Goal: Task Accomplishment & Management: Use online tool/utility

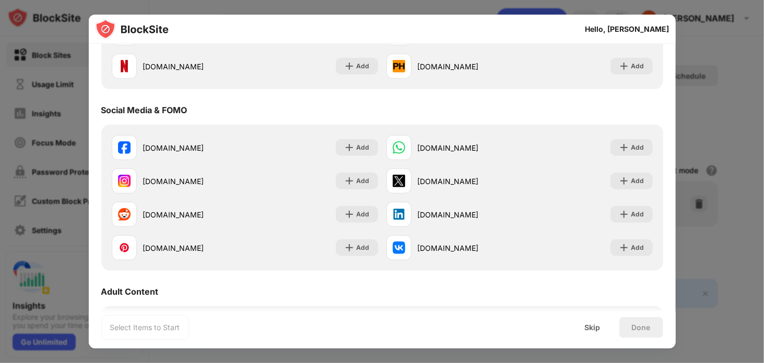
scroll to position [52, 0]
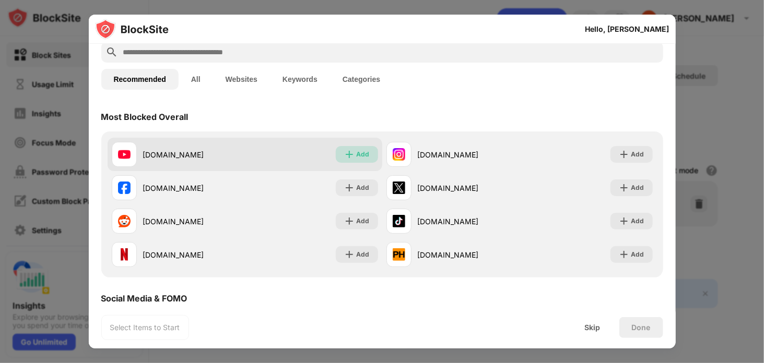
click at [360, 154] on div "Add" at bounding box center [363, 154] width 13 height 10
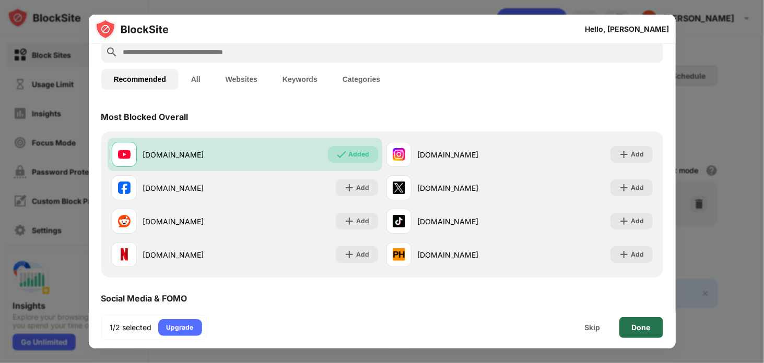
click at [636, 327] on div "Done" at bounding box center [641, 328] width 19 height 8
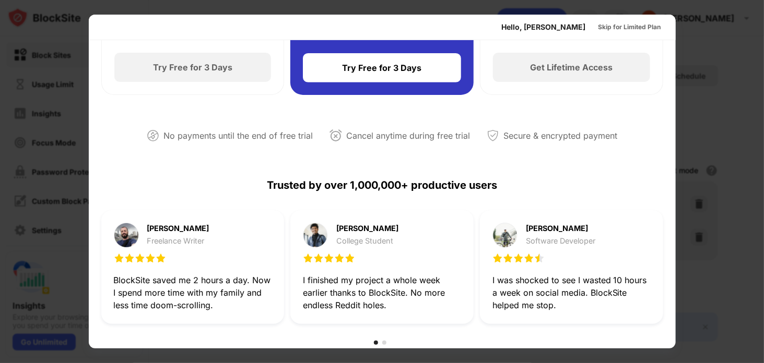
scroll to position [0, 0]
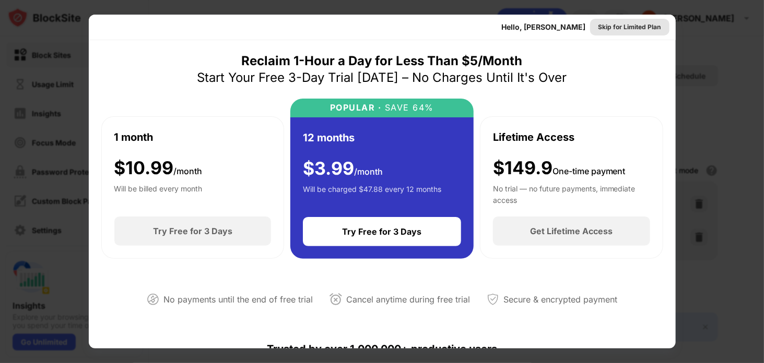
click at [629, 30] on div "Skip for Limited Plan" at bounding box center [630, 27] width 63 height 10
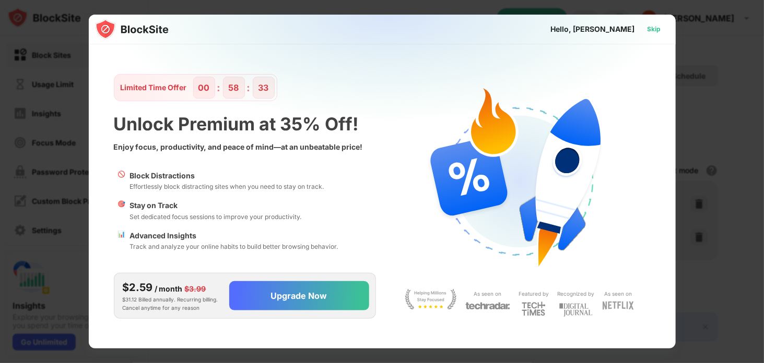
click at [660, 30] on div "Skip" at bounding box center [655, 29] width 14 height 10
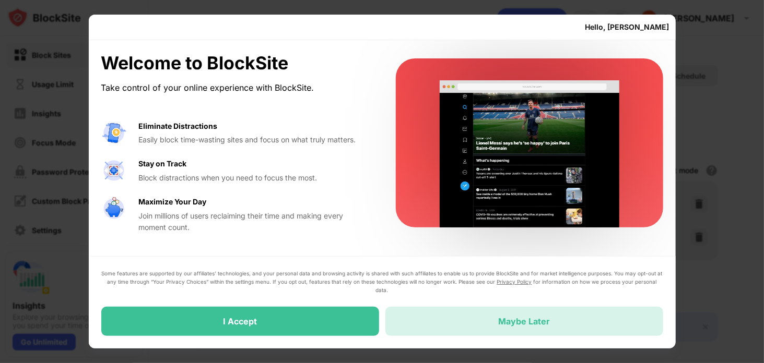
click at [419, 318] on div "Maybe Later" at bounding box center [524, 321] width 278 height 29
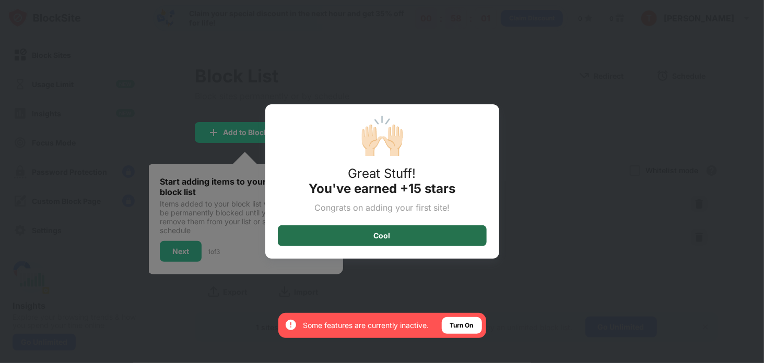
click at [461, 236] on div "Cool" at bounding box center [382, 236] width 209 height 21
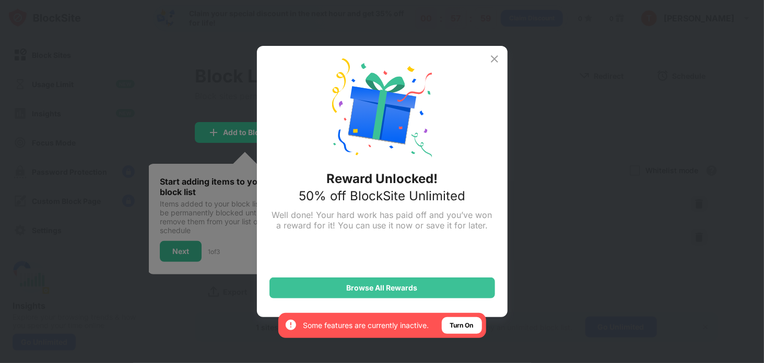
click at [499, 66] on div "Reward Unlocked! 50% off BlockSite Unlimited Well done! Your hard work has paid…" at bounding box center [382, 182] width 251 height 272
click at [496, 60] on img at bounding box center [494, 59] width 13 height 13
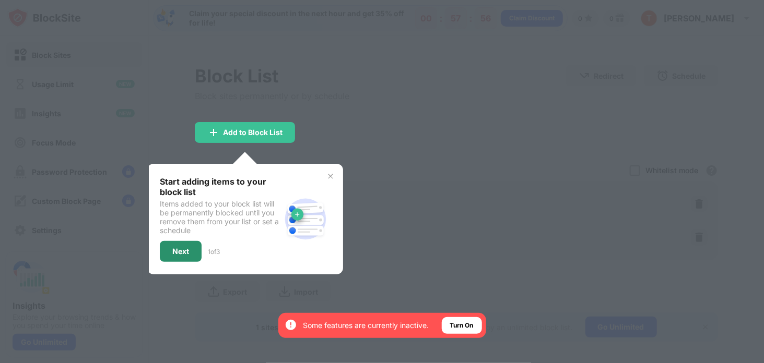
click at [195, 248] on div "Next" at bounding box center [181, 251] width 42 height 21
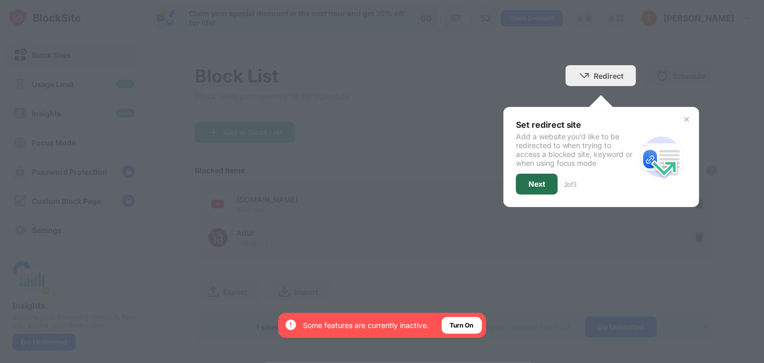
click at [539, 183] on div "Next" at bounding box center [537, 184] width 42 height 21
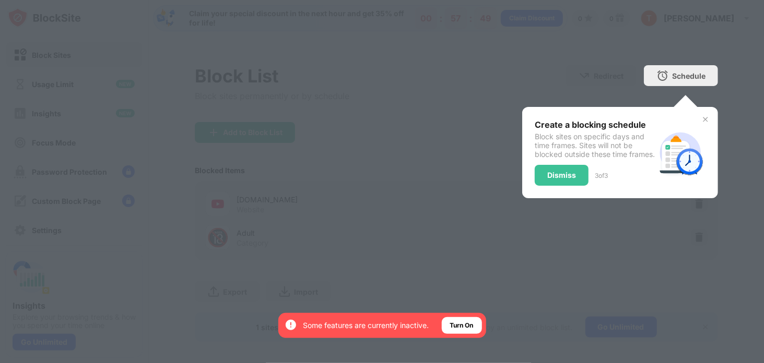
click at [567, 180] on div "Dismiss" at bounding box center [561, 175] width 29 height 8
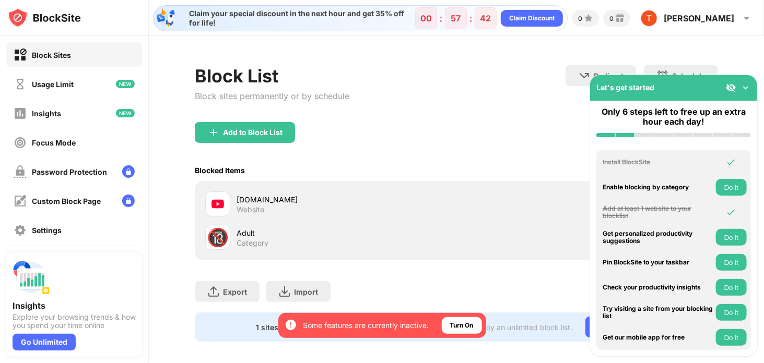
click at [746, 90] on img at bounding box center [746, 88] width 10 height 10
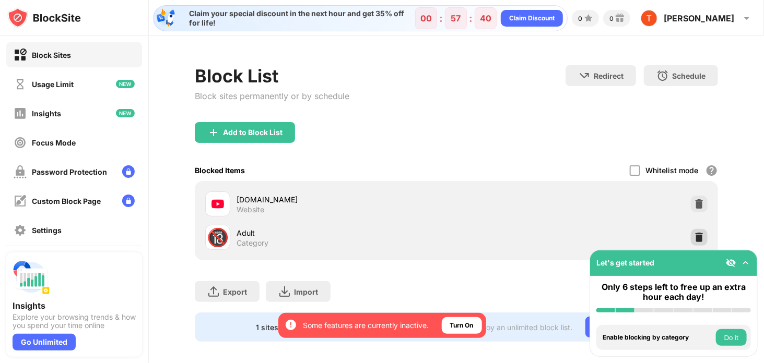
click at [694, 235] on img at bounding box center [699, 237] width 10 height 10
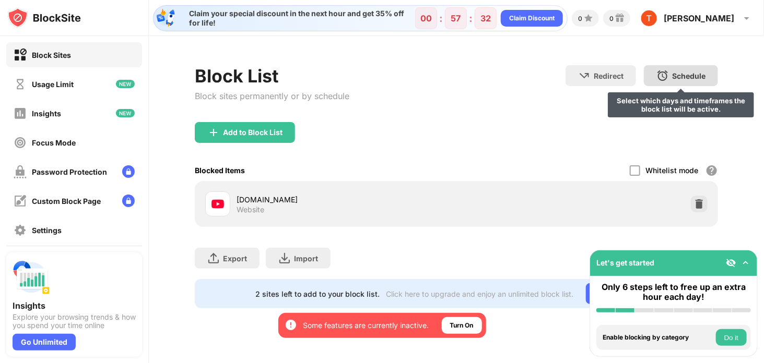
click at [682, 75] on div "Schedule" at bounding box center [688, 76] width 33 height 9
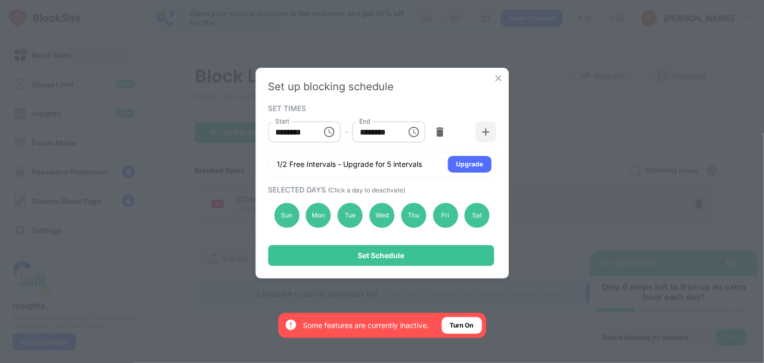
drag, startPoint x: 287, startPoint y: 219, endPoint x: 362, endPoint y: 213, distance: 76.0
click at [287, 219] on div "Sun" at bounding box center [286, 215] width 25 height 25
click at [479, 214] on div "Sat" at bounding box center [477, 215] width 25 height 25
click at [332, 133] on icon "Choose time, selected time is 10:00 AM" at bounding box center [329, 132] width 13 height 13
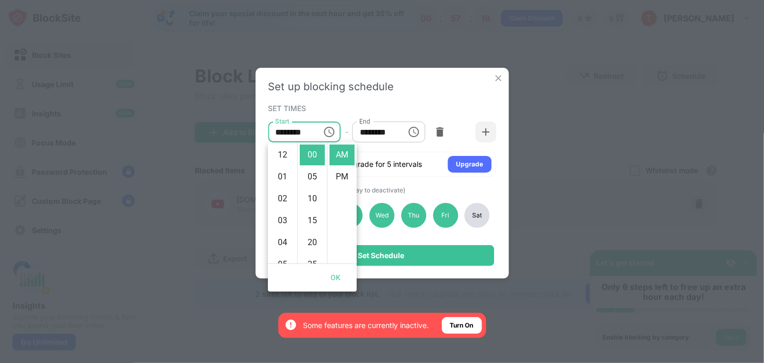
scroll to position [219, 0]
click at [284, 187] on li "08" at bounding box center [282, 185] width 25 height 21
type input "********"
click at [397, 137] on input "********" at bounding box center [376, 132] width 47 height 21
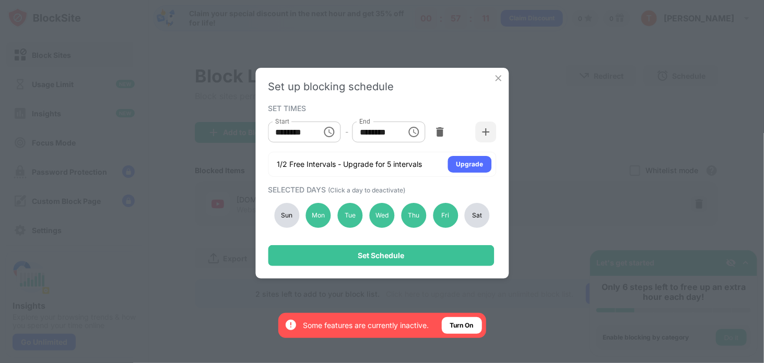
click at [400, 135] on div "******** End" at bounding box center [389, 132] width 73 height 21
click at [410, 135] on icon "Choose time, selected time is 1:00 PM" at bounding box center [414, 132] width 10 height 10
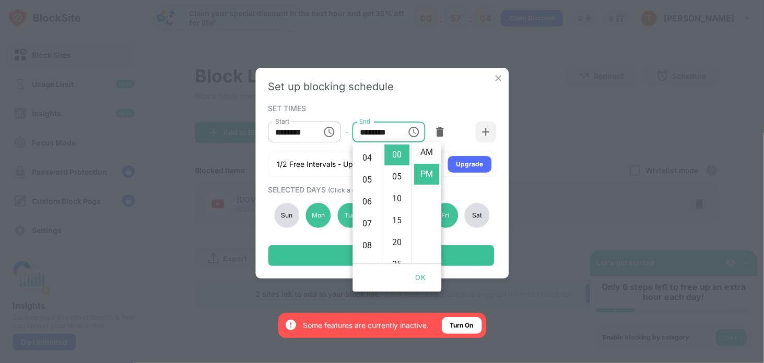
scroll to position [137, 0]
click at [370, 258] on li "11" at bounding box center [367, 259] width 25 height 21
click at [396, 150] on li "30" at bounding box center [396, 149] width 25 height 21
click at [424, 155] on li "AM" at bounding box center [426, 152] width 25 height 21
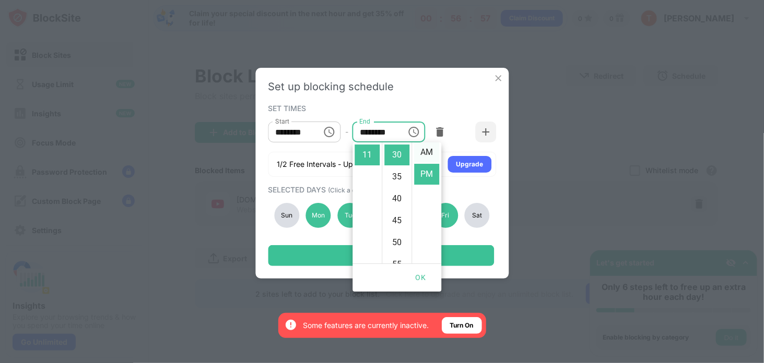
type input "********"
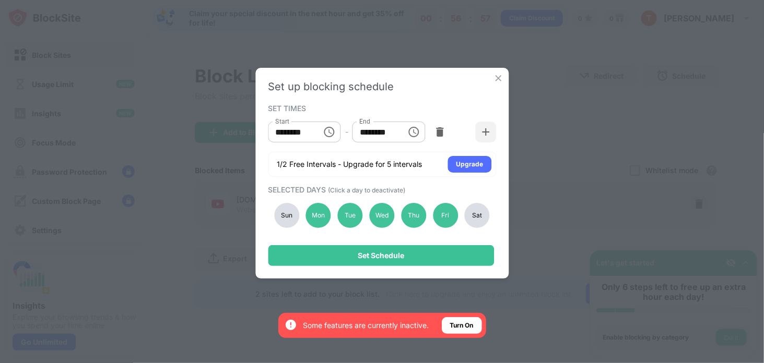
scroll to position [0, 0]
click at [327, 135] on icon "Choose time, selected time is 8:00 AM" at bounding box center [329, 132] width 13 height 13
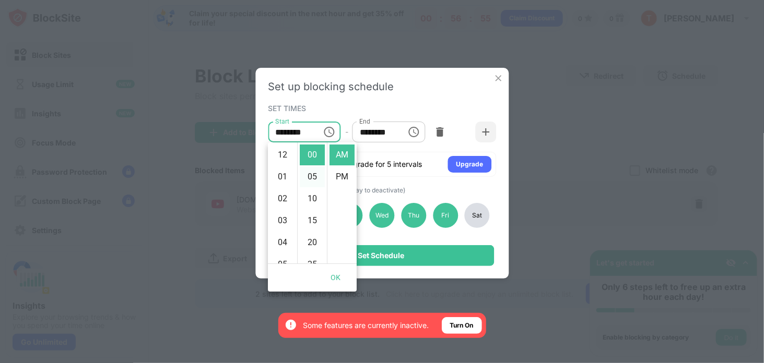
scroll to position [175, 0]
click at [284, 202] on li "07" at bounding box center [282, 205] width 25 height 21
type input "********"
click at [445, 102] on div "SET TIMES Start ******** Start - End ******** End 1/2 Free Intervals - Upgrade …" at bounding box center [382, 139] width 228 height 76
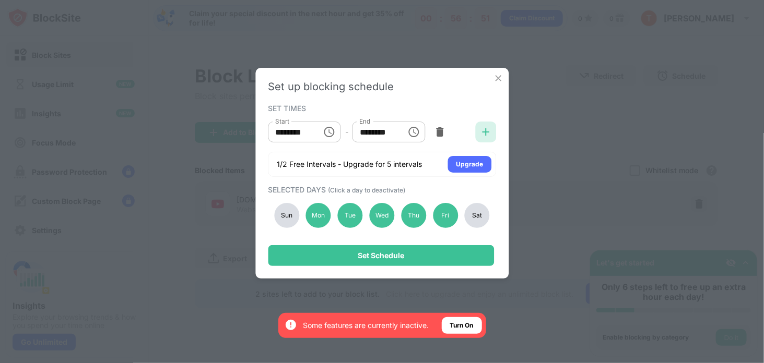
click at [485, 133] on img at bounding box center [485, 132] width 10 height 10
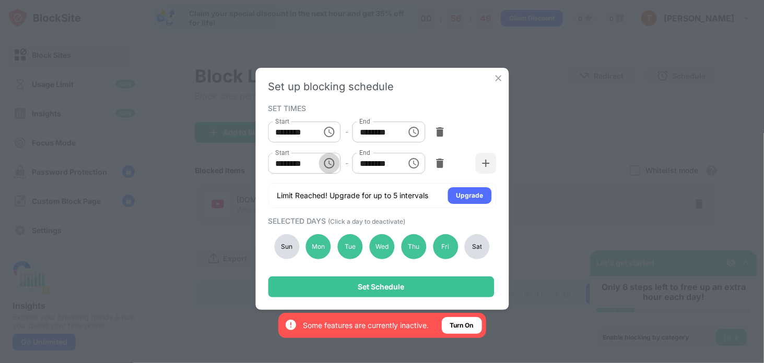
click at [333, 165] on icon "Choose time, selected time is 10:00 AM" at bounding box center [329, 163] width 13 height 13
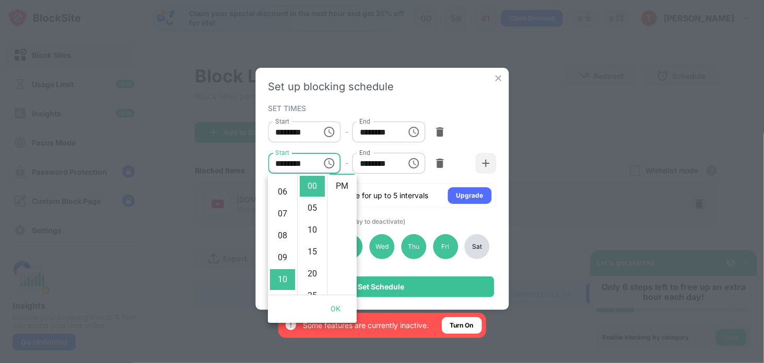
scroll to position [0, 0]
click at [284, 186] on li "12" at bounding box center [282, 186] width 25 height 21
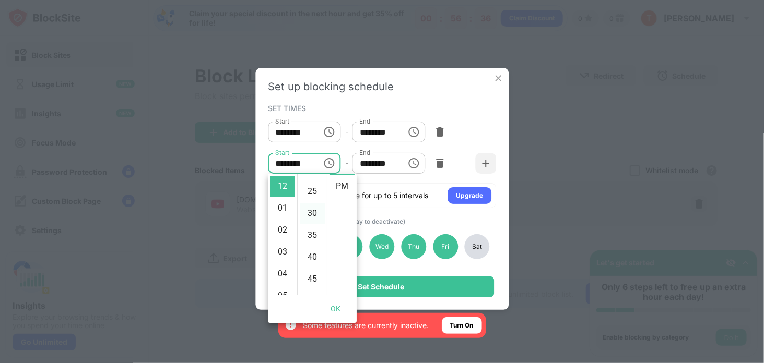
click at [316, 215] on li "30" at bounding box center [312, 213] width 25 height 21
click at [339, 207] on li "PM" at bounding box center [342, 206] width 25 height 21
type input "********"
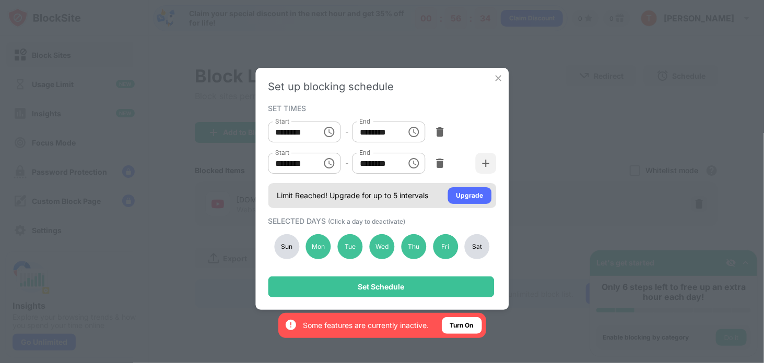
scroll to position [22, 0]
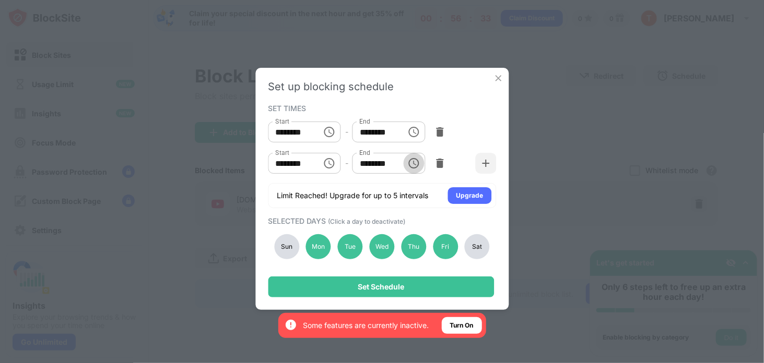
click at [415, 168] on icon "Choose time, selected time is 1:00 PM" at bounding box center [414, 163] width 10 height 10
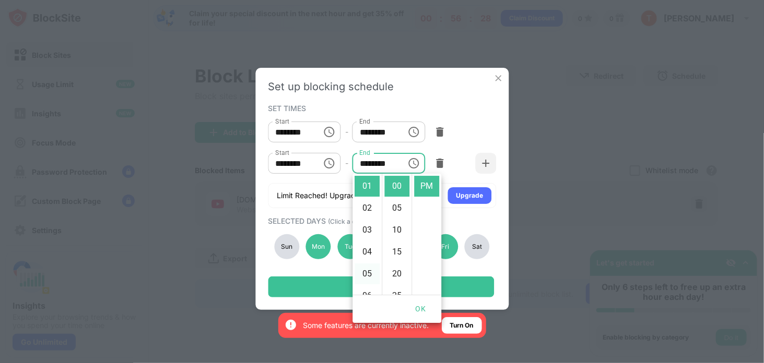
click at [368, 273] on li "05" at bounding box center [367, 274] width 25 height 21
type input "********"
click at [461, 149] on div "Start ******** Start - End ******** End" at bounding box center [382, 163] width 228 height 31
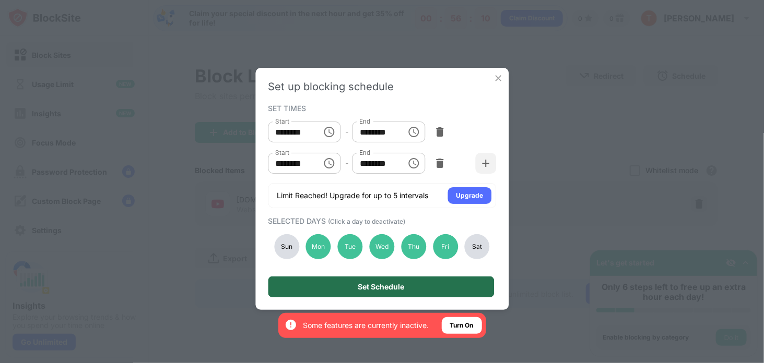
click at [366, 288] on div "Set Schedule" at bounding box center [381, 287] width 46 height 8
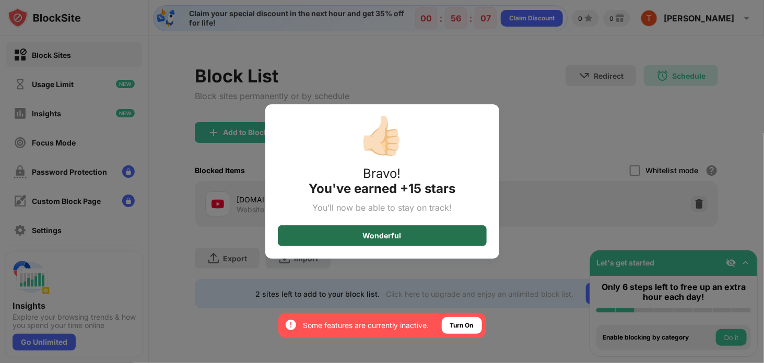
click at [431, 237] on div "Wonderful" at bounding box center [382, 236] width 209 height 21
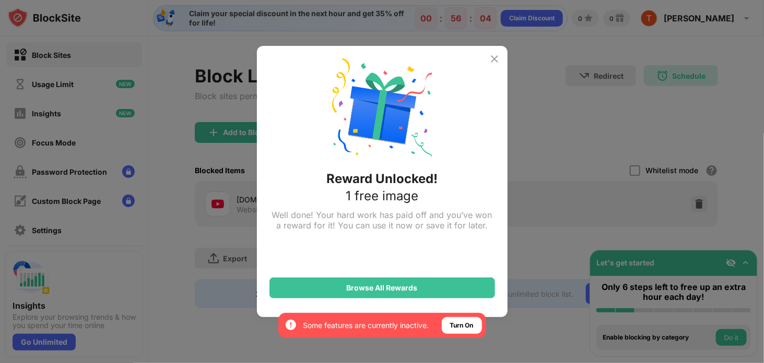
click at [494, 58] on img at bounding box center [494, 59] width 13 height 13
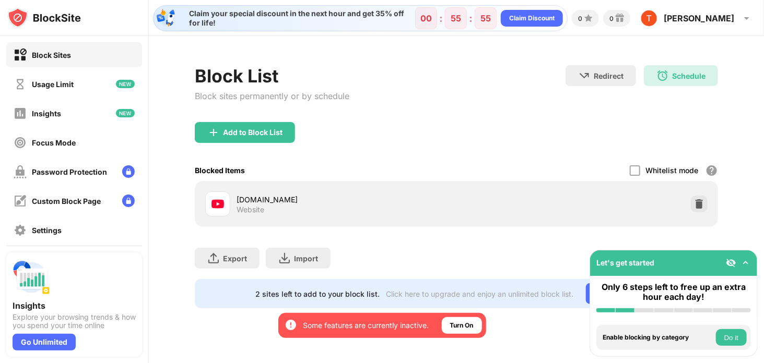
click at [394, 132] on div "Add to Block List" at bounding box center [456, 141] width 523 height 38
click at [447, 108] on div "Block List Block sites permanently or by schedule Redirect Choose a site to be …" at bounding box center [456, 93] width 523 height 57
